Goal: Check status: Check status

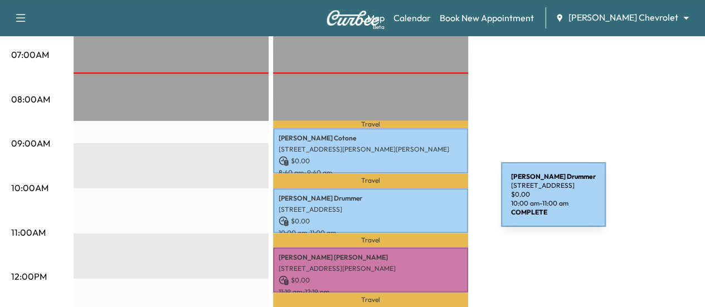
scroll to position [335, 0]
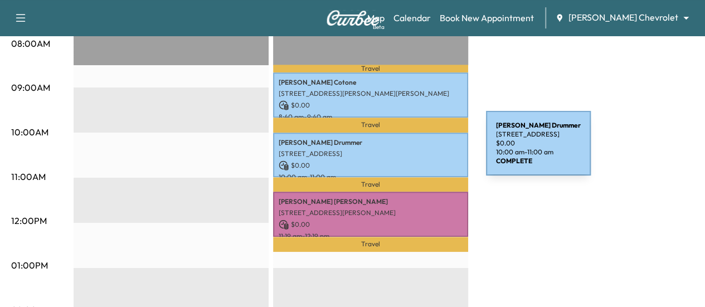
click at [403, 150] on p "[STREET_ADDRESS]" at bounding box center [371, 153] width 184 height 9
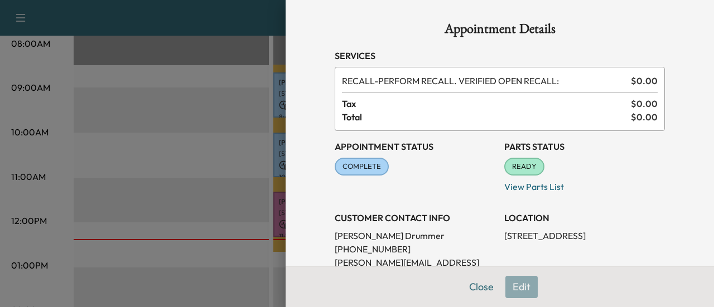
click at [221, 46] on div at bounding box center [357, 153] width 714 height 307
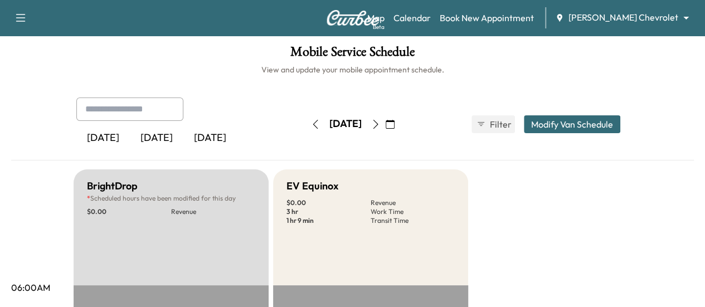
scroll to position [0, 0]
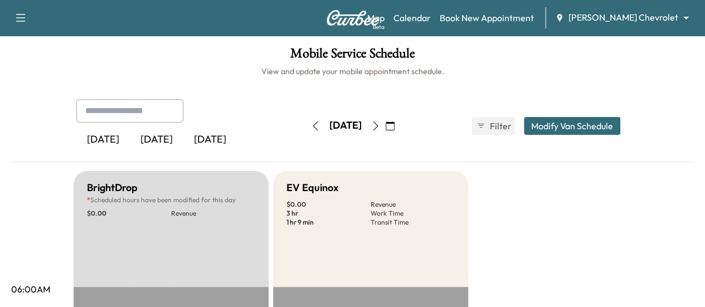
click at [380, 127] on icon "button" at bounding box center [375, 126] width 9 height 9
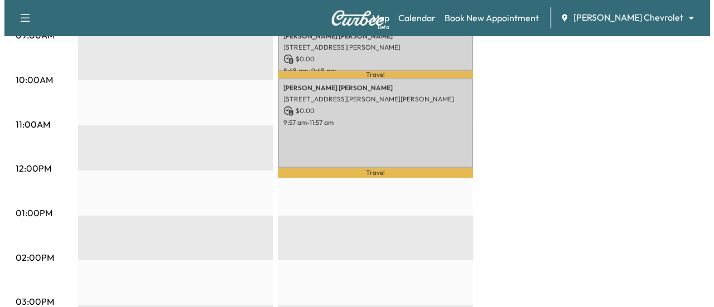
scroll to position [390, 0]
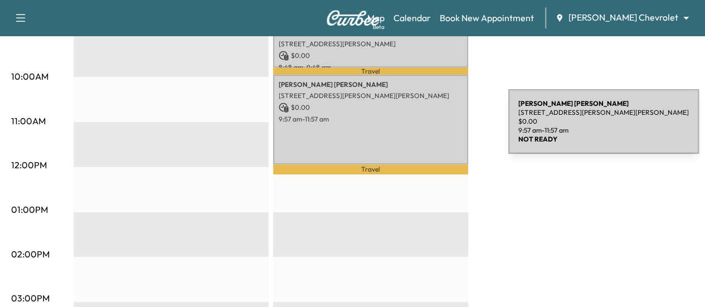
click at [425, 128] on div "[PERSON_NAME] [STREET_ADDRESS][PERSON_NAME][PERSON_NAME] $ 0.00 9:57 am - 11:57…" at bounding box center [370, 120] width 195 height 90
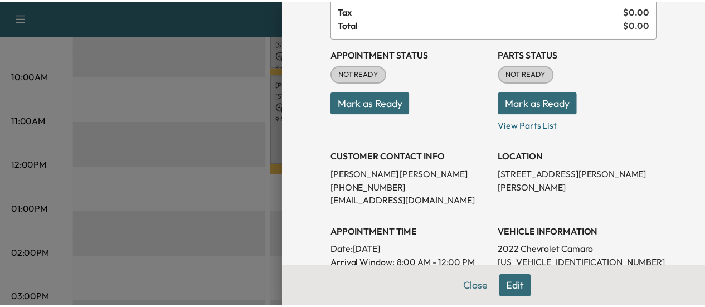
scroll to position [0, 0]
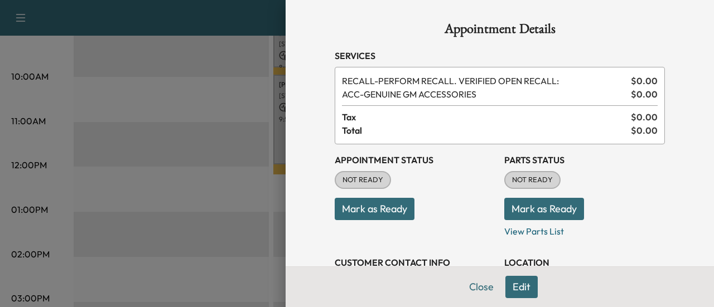
click at [263, 59] on div at bounding box center [357, 153] width 714 height 307
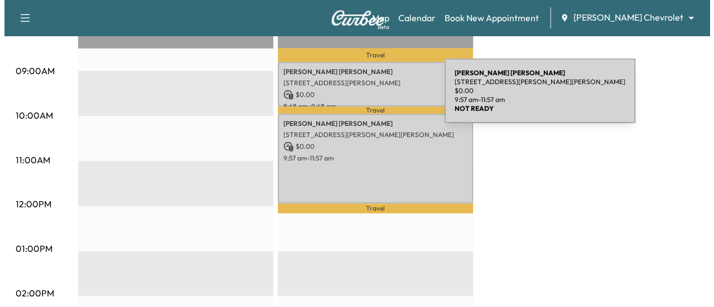
scroll to position [335, 0]
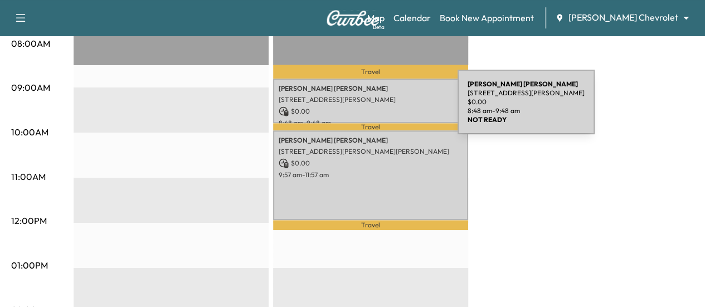
click at [374, 109] on p "$ 0.00" at bounding box center [371, 112] width 184 height 10
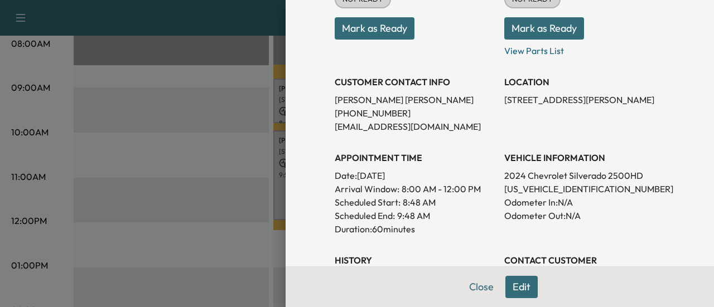
scroll to position [223, 0]
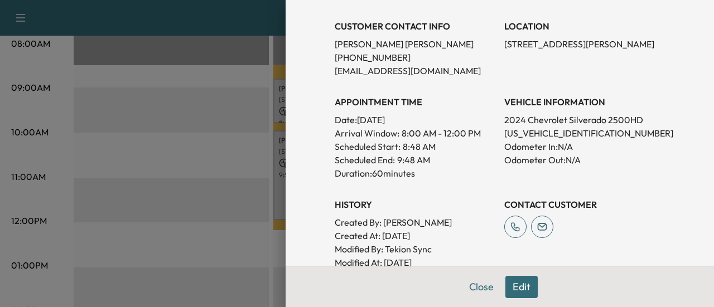
click at [541, 134] on p "[US_VEHICLE_IDENTIFICATION_NUMBER]" at bounding box center [584, 133] width 161 height 13
copy p "[US_VEHICLE_IDENTIFICATION_NUMBER]"
